Goal: Task Accomplishment & Management: Complete application form

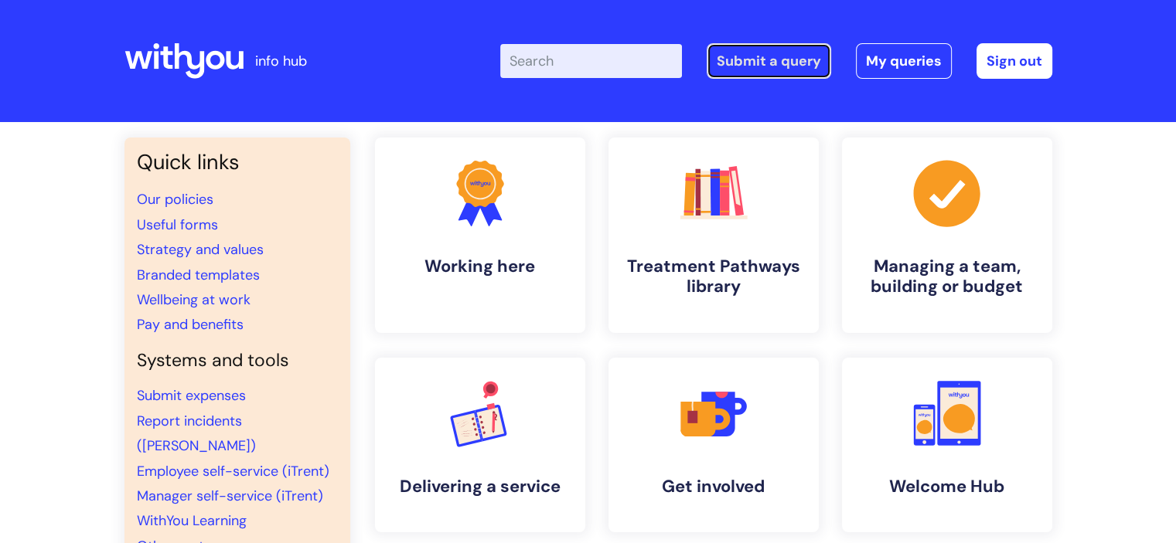
click at [763, 60] on link "Submit a query" at bounding box center [768, 61] width 124 height 36
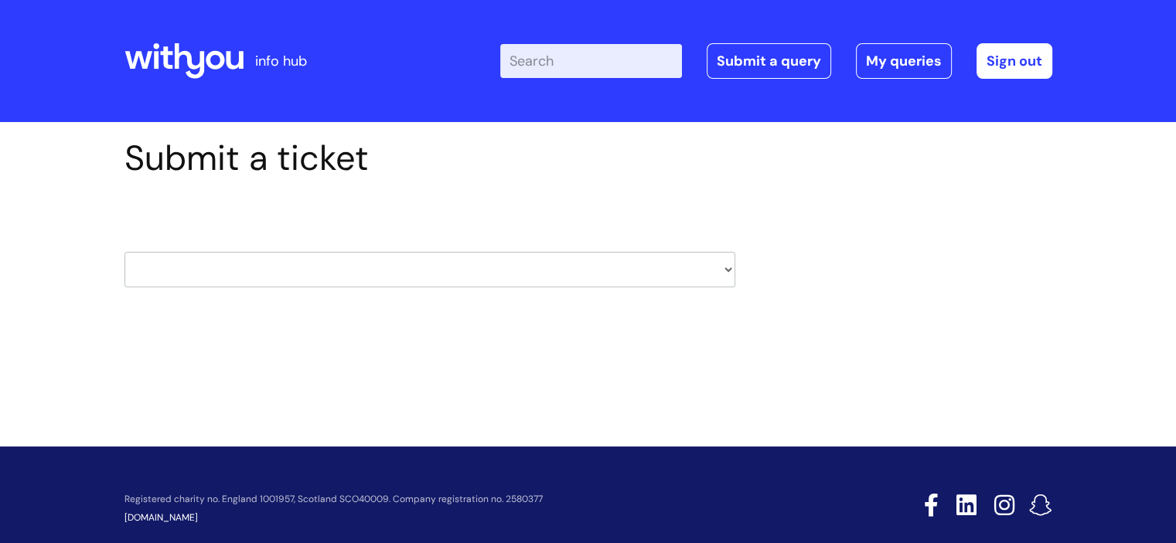
click at [368, 274] on select "HR / People IT and Support Clinical Drug Alerts Finance Accounts Data Support T…" at bounding box center [429, 270] width 611 height 36
select select "hr_/_people"
click at [124, 252] on select "HR / People IT and Support Clinical Drug Alerts Finance Accounts Data Support T…" at bounding box center [429, 270] width 611 height 36
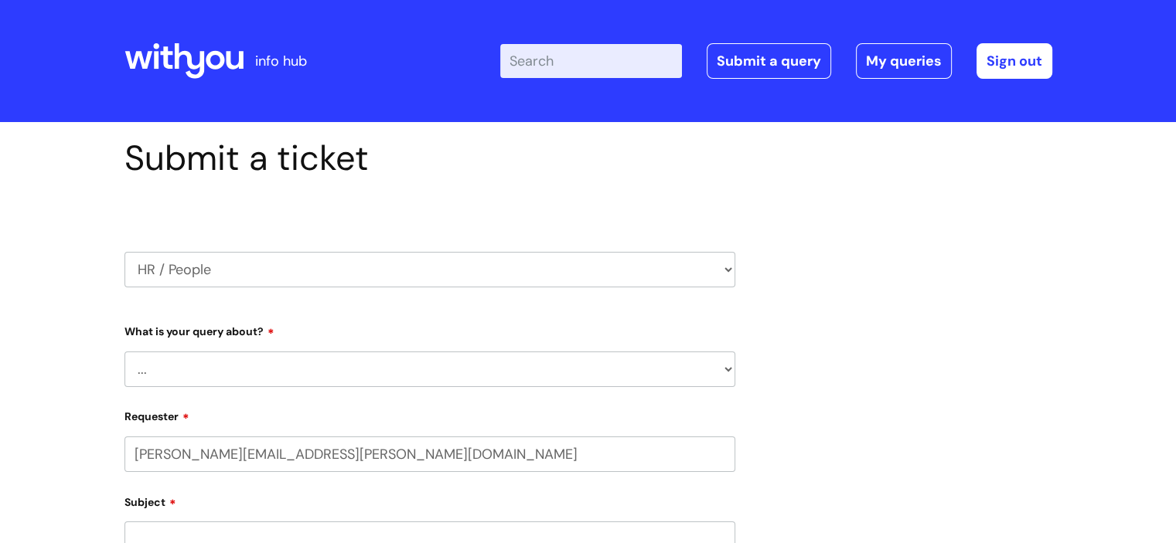
select select "80004286541"
click at [263, 380] on select "... Absence Query Holiday Query Employee change request General HR Query iTrent…" at bounding box center [429, 370] width 611 height 36
select select "New starter"
click at [124, 352] on select "... Absence Query Holiday Query Employee change request General HR Query iTrent…" at bounding box center [429, 370] width 611 height 36
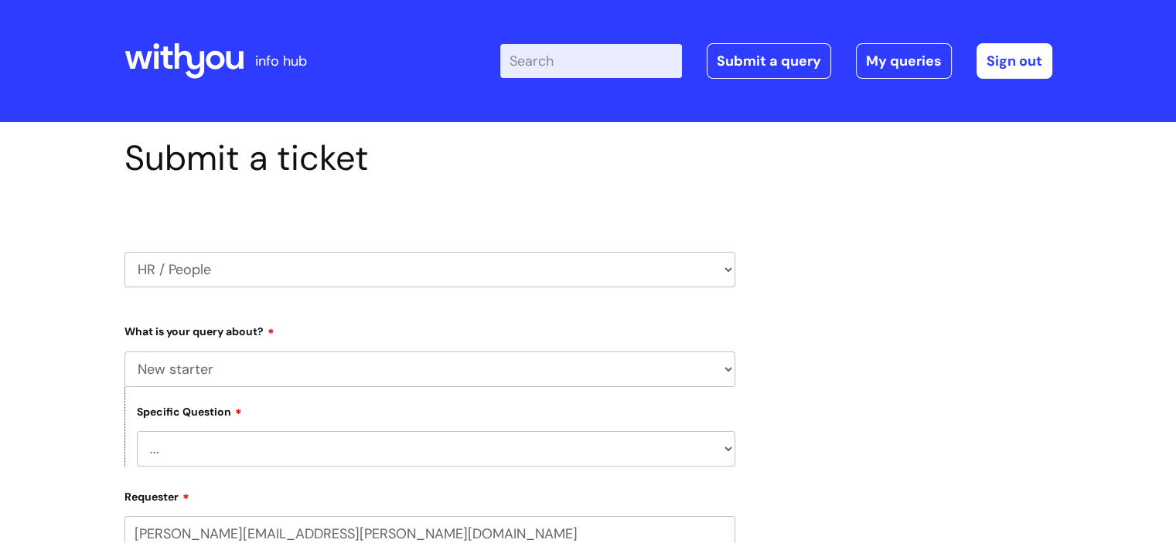
drag, startPoint x: 360, startPoint y: 355, endPoint x: 354, endPoint y: 366, distance: 13.1
click at [360, 355] on select "... Absence Query Holiday Query Employee change request General HR Query iTrent…" at bounding box center [429, 370] width 611 height 36
